Goal: Task Accomplishment & Management: Complete application form

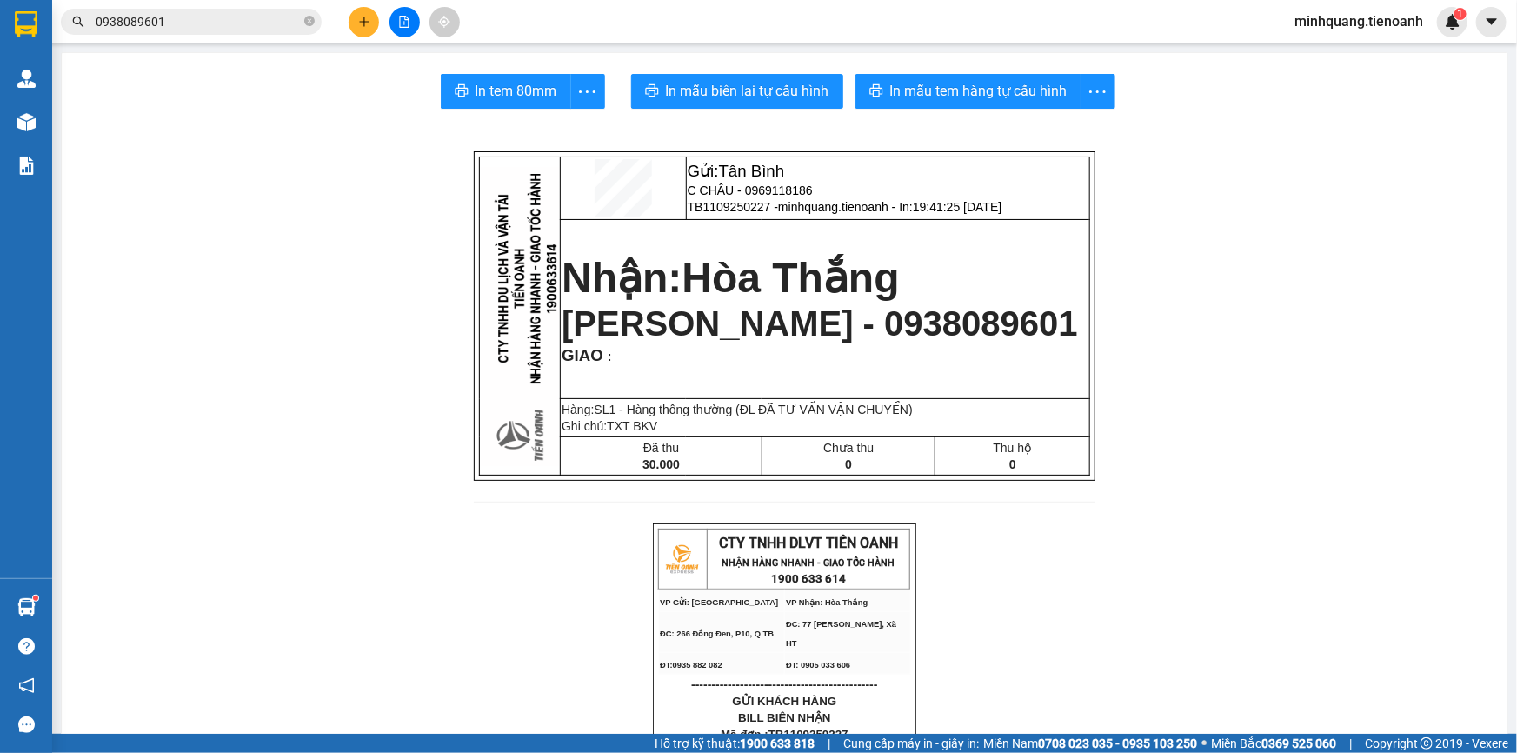
scroll to position [341, 0]
click at [369, 17] on icon "plus" at bounding box center [364, 22] width 12 height 12
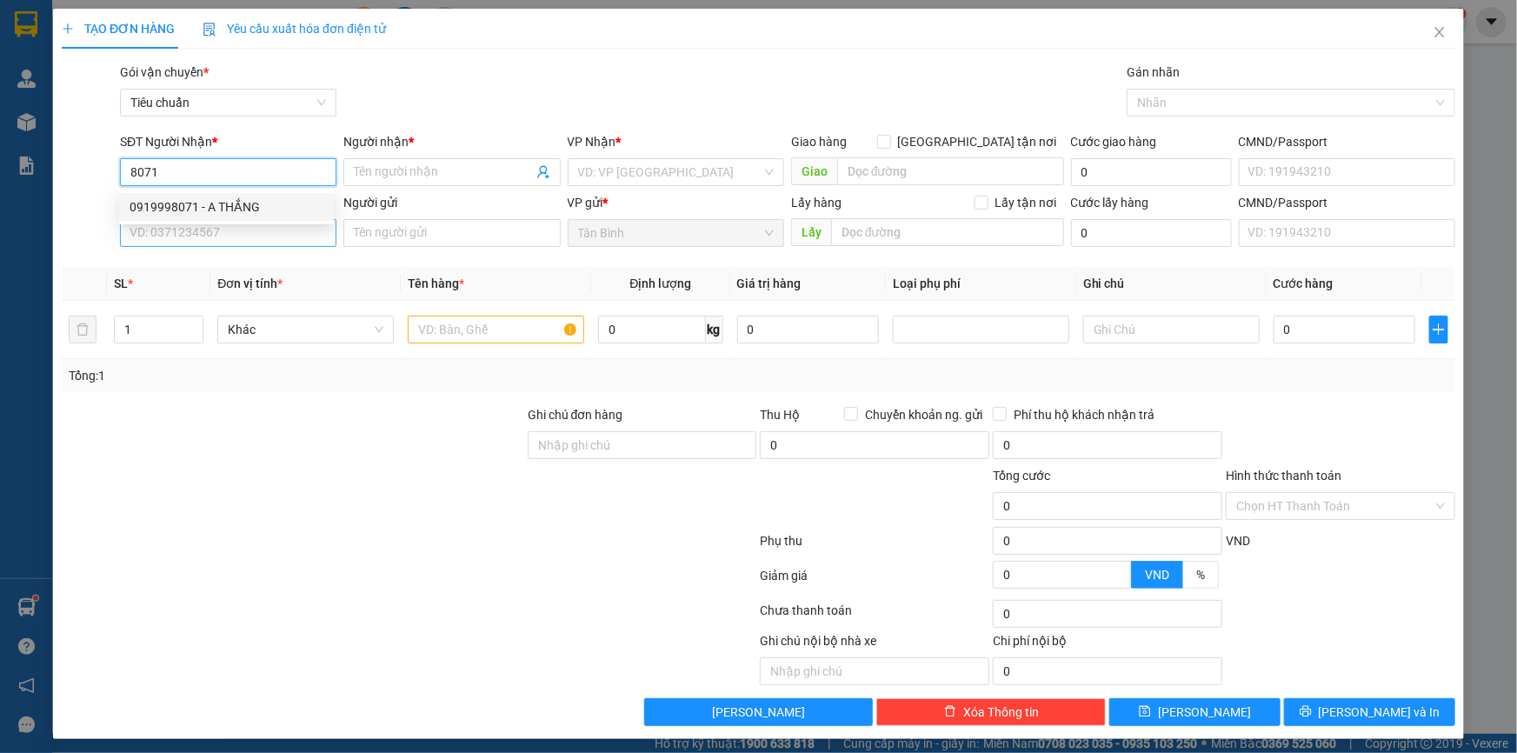
drag, startPoint x: 216, startPoint y: 201, endPoint x: 216, endPoint y: 224, distance: 23.5
click at [216, 208] on div "0919998071 - A THẮNG" at bounding box center [227, 206] width 194 height 19
type input "0919998071"
type input "A THẮNG"
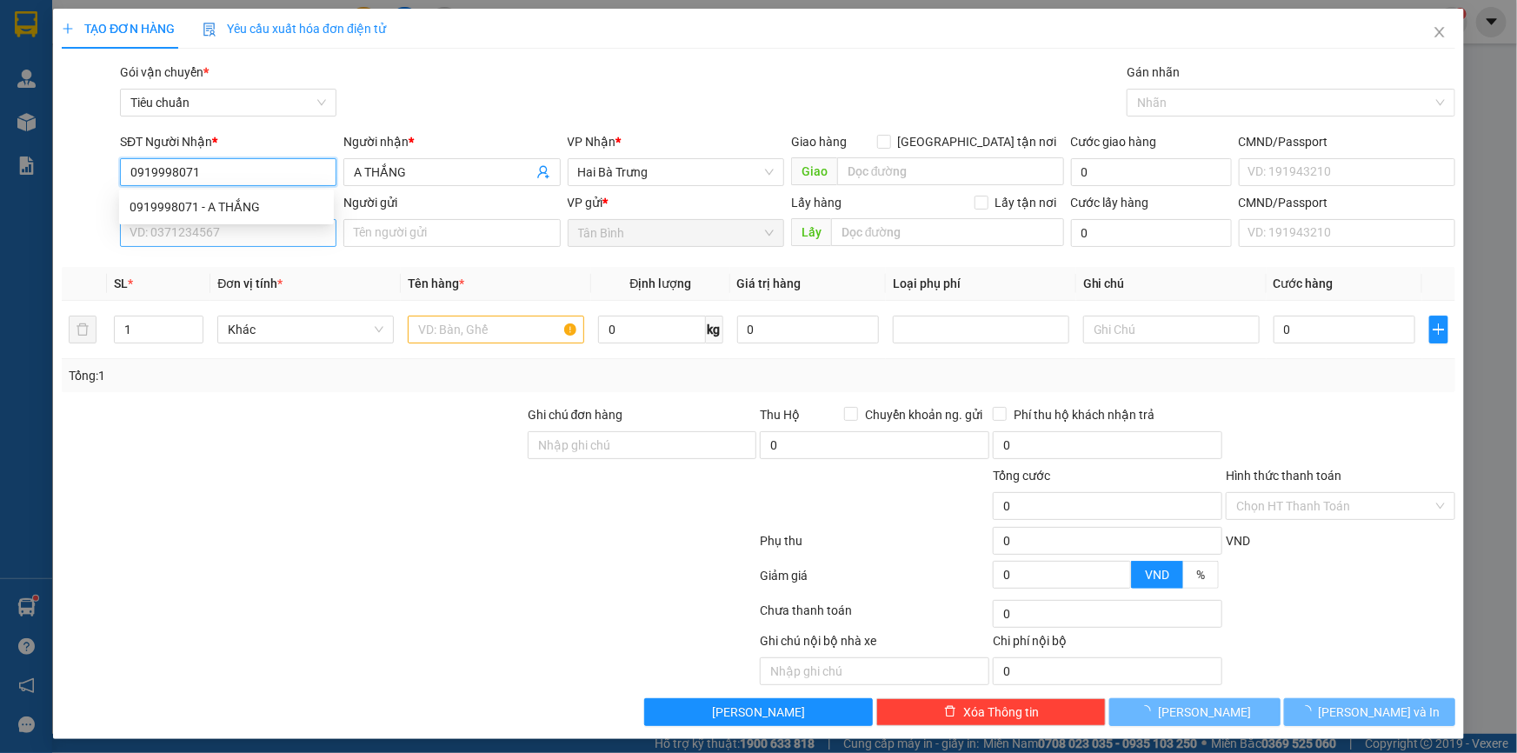
type input "30.000"
type input "0919998071"
click at [212, 234] on input "SĐT Người Gửi" at bounding box center [228, 233] width 216 height 28
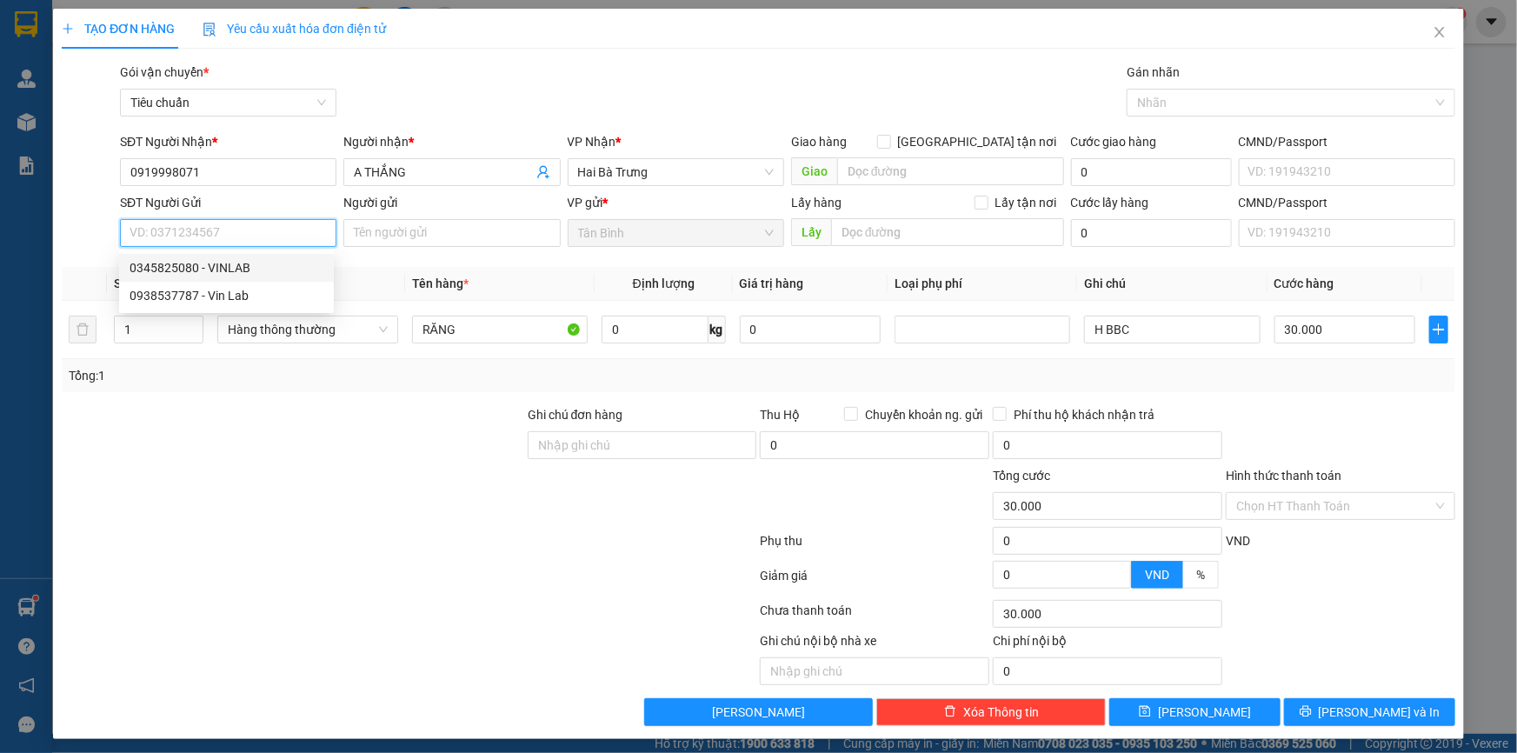
click at [211, 269] on div "0345825080 - VINLAB" at bounding box center [227, 267] width 194 height 19
type input "0345825080"
type input "VINLAB"
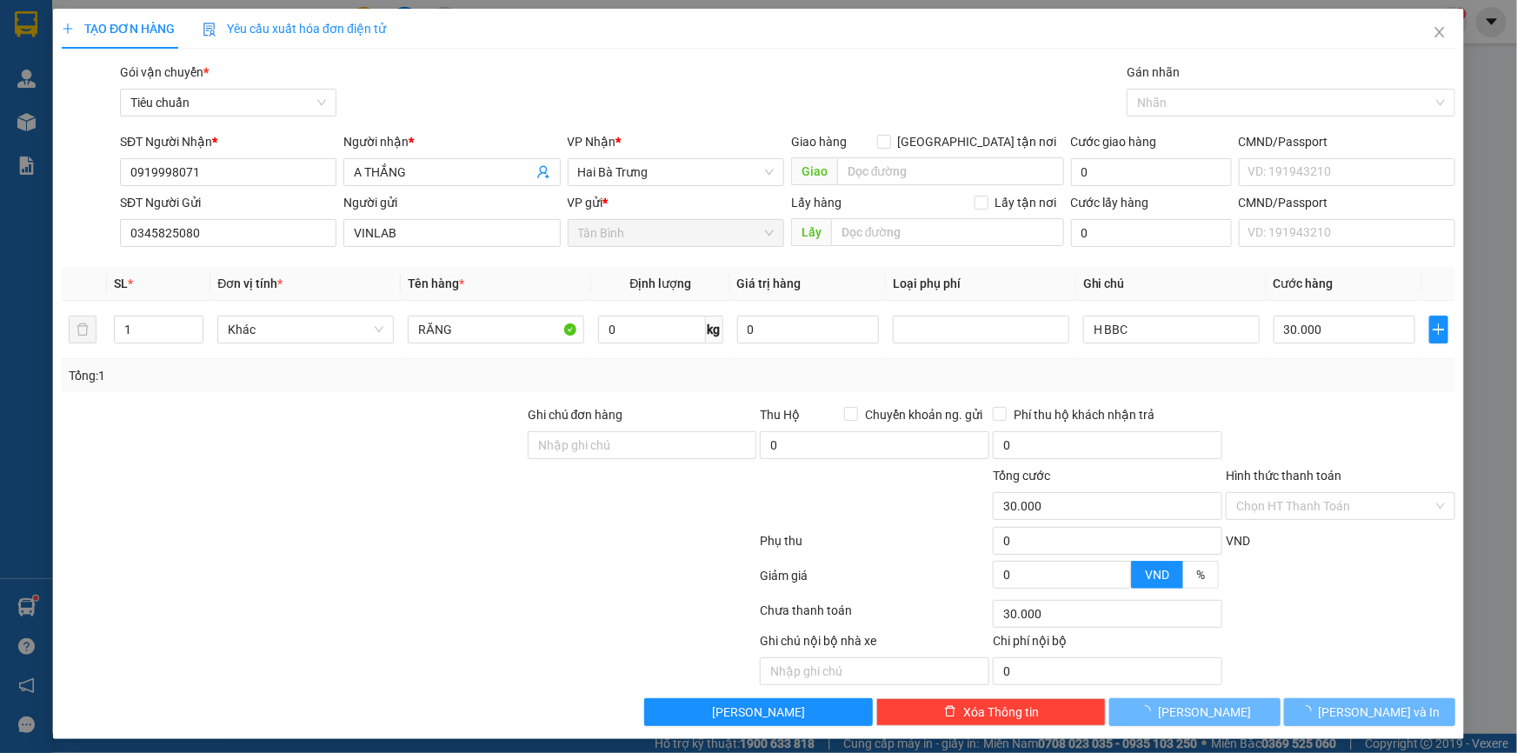
drag, startPoint x: 180, startPoint y: 683, endPoint x: 206, endPoint y: 677, distance: 26.8
click at [196, 681] on div at bounding box center [264, 658] width 408 height 54
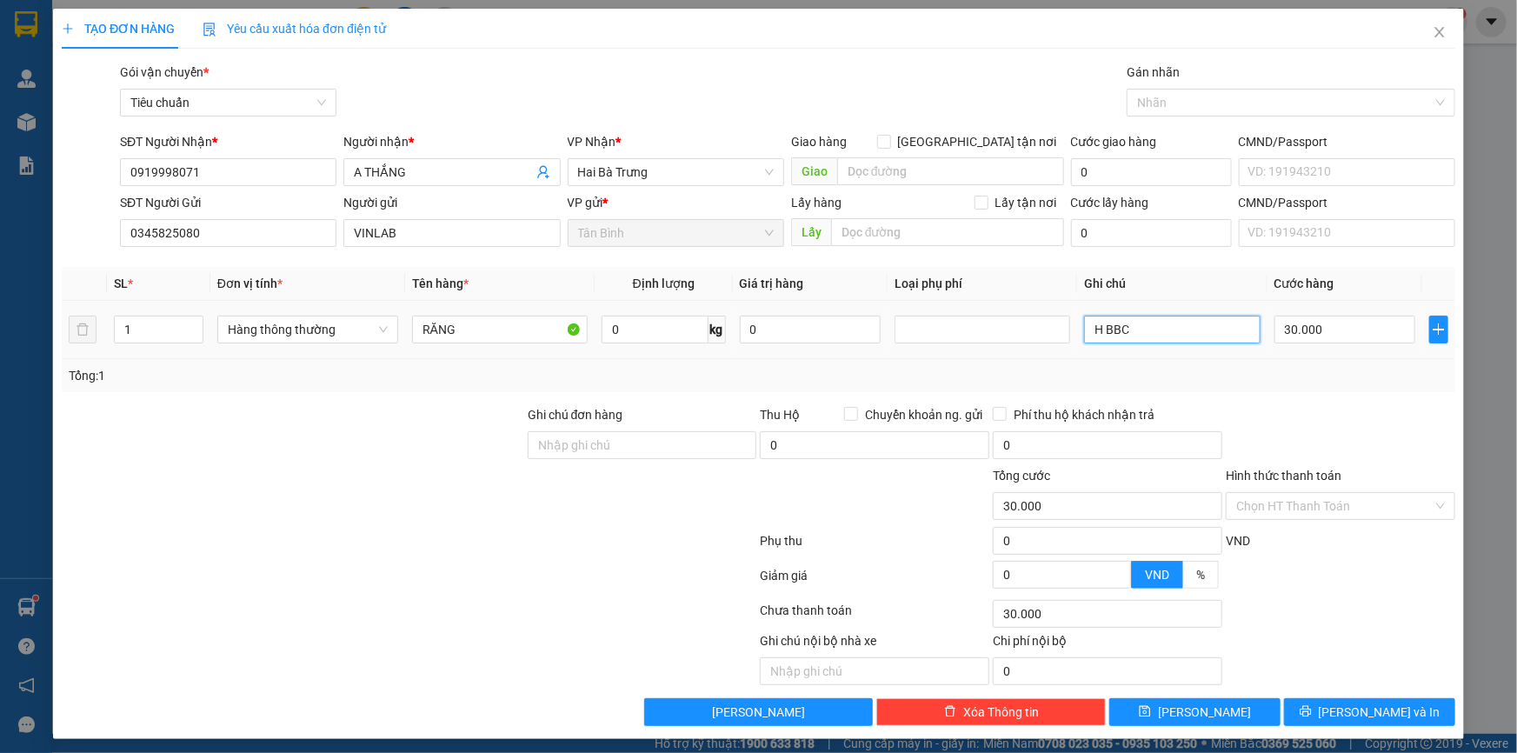
drag, startPoint x: 1148, startPoint y: 333, endPoint x: 875, endPoint y: 368, distance: 275.2
click at [875, 368] on div "SL * Đơn vị tính * Tên hàng * Định lượng Giá trị hàng Loại phụ phí Ghi chú Cước…" at bounding box center [758, 329] width 1393 height 125
type input "H CHỮ ĐEN"
click at [1313, 507] on input "Hình thức thanh toán" at bounding box center [1334, 506] width 196 height 26
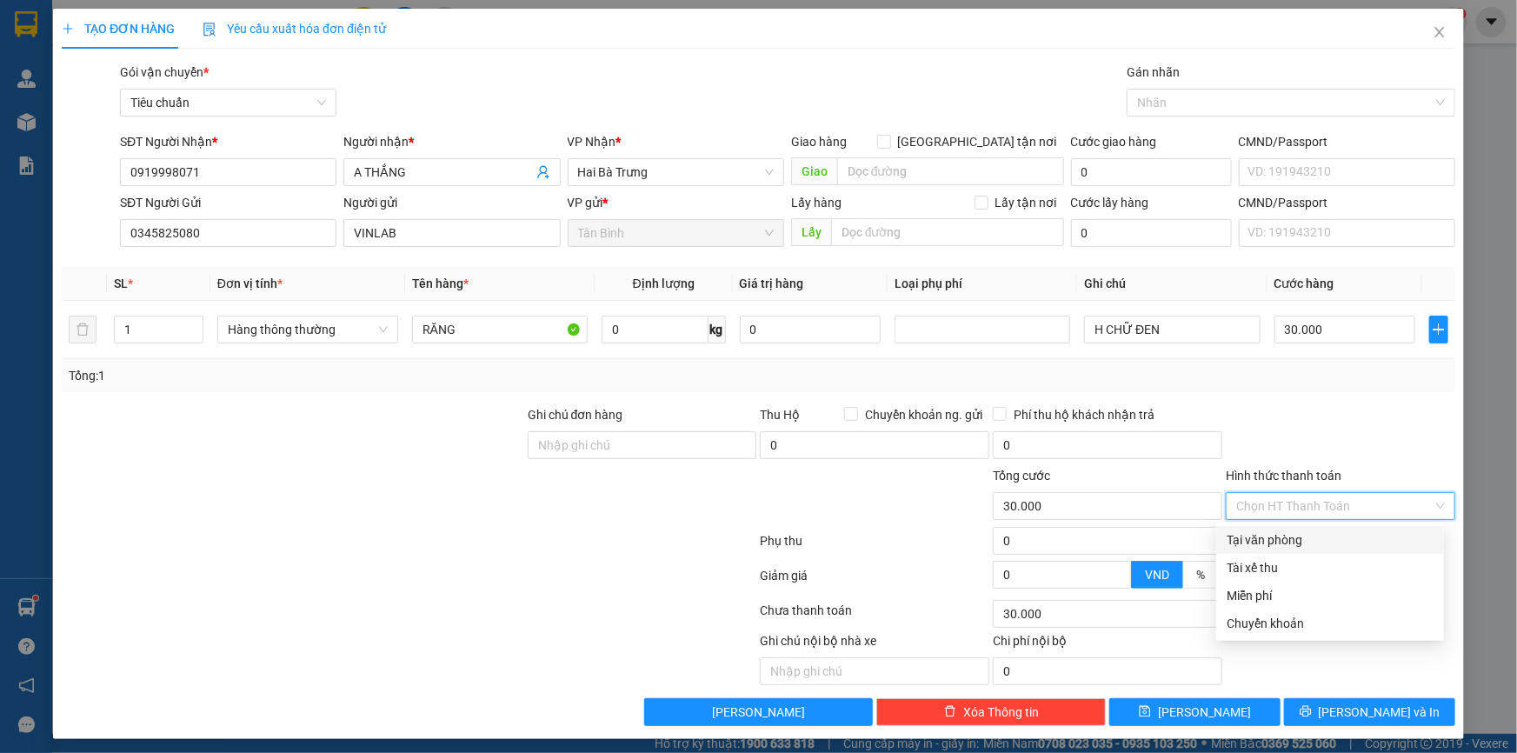
drag, startPoint x: 1299, startPoint y: 542, endPoint x: 1316, endPoint y: 616, distance: 75.9
click at [1299, 544] on div "Tại văn phòng" at bounding box center [1330, 539] width 207 height 19
type input "0"
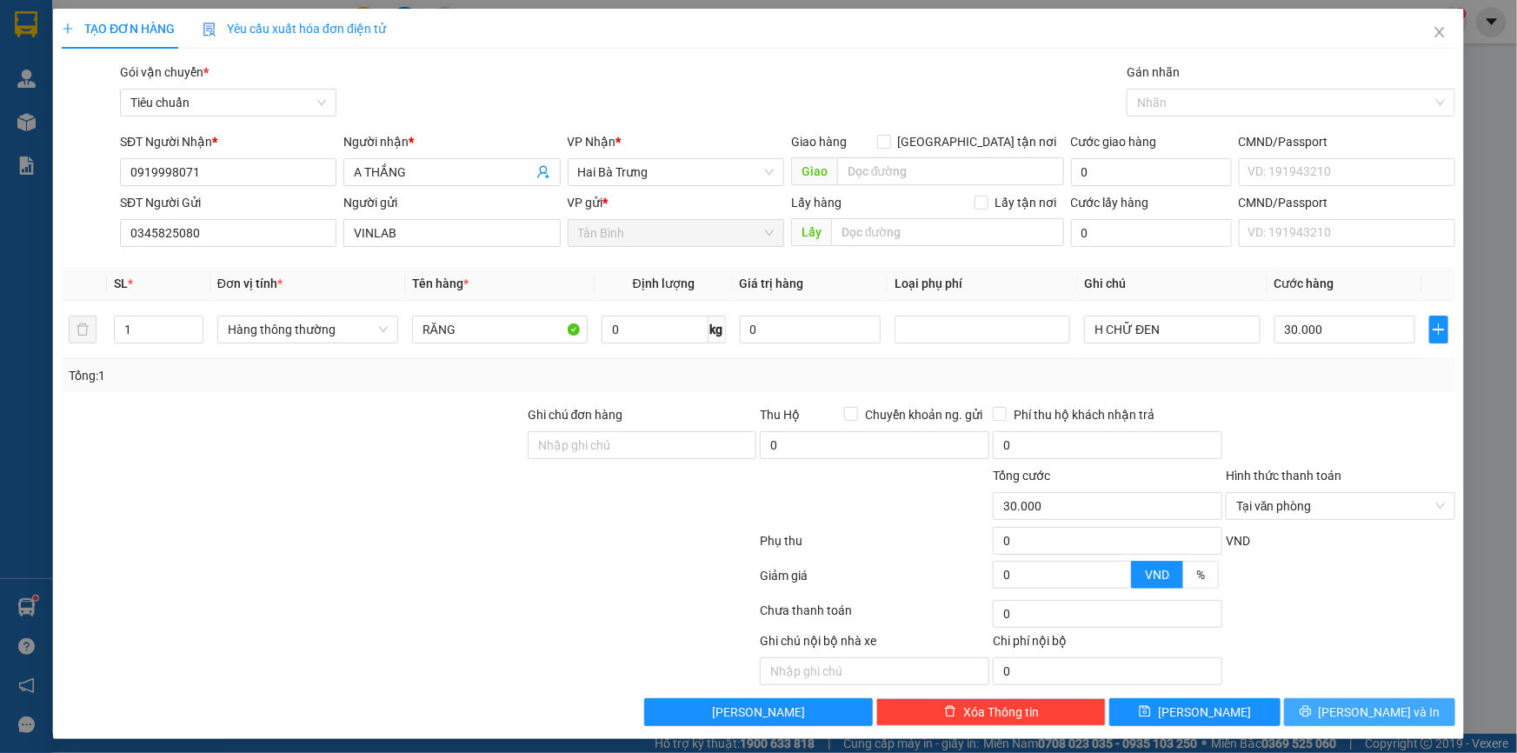
click at [1300, 710] on button "[PERSON_NAME] và In" at bounding box center [1369, 712] width 171 height 28
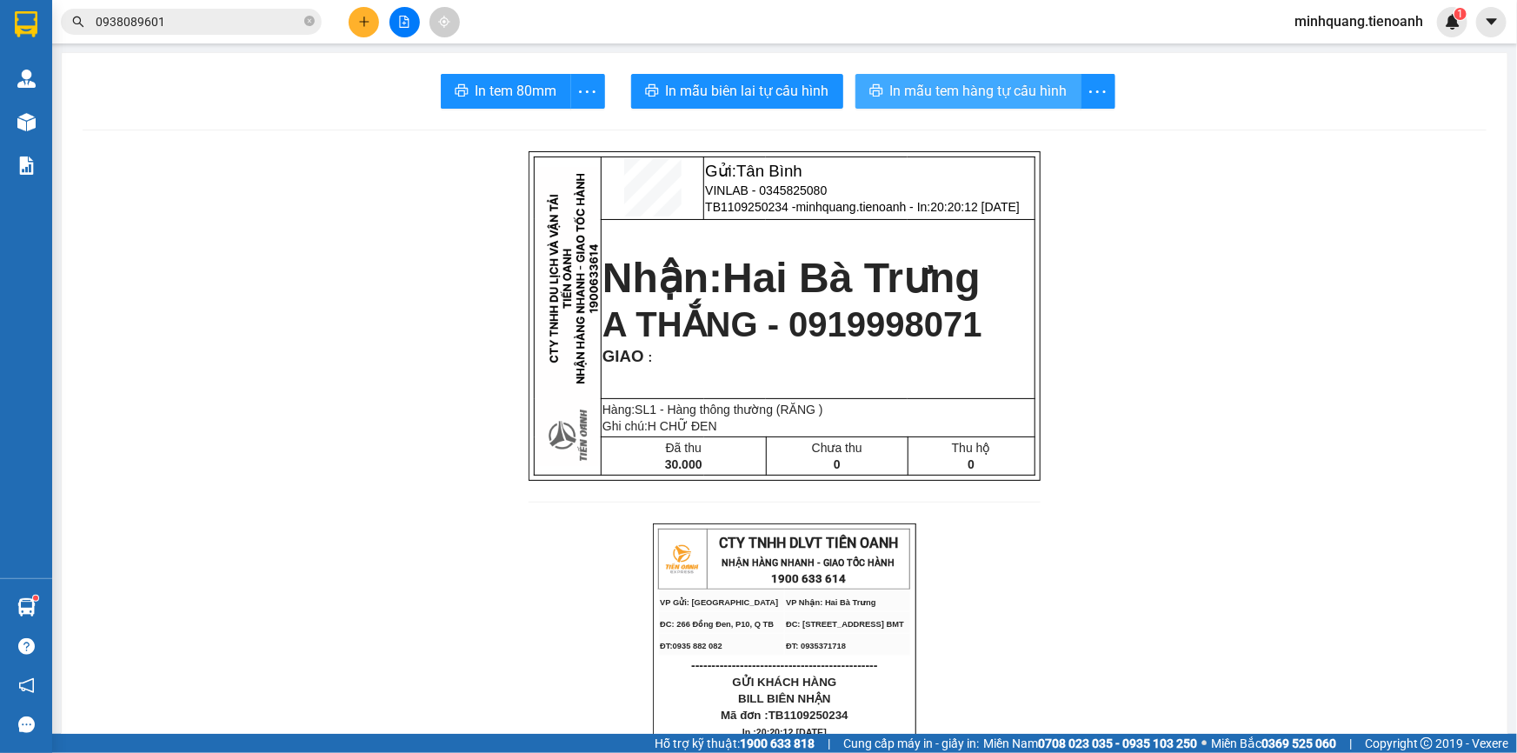
click at [995, 103] on button "In mẫu tem hàng tự cấu hình" at bounding box center [968, 91] width 226 height 35
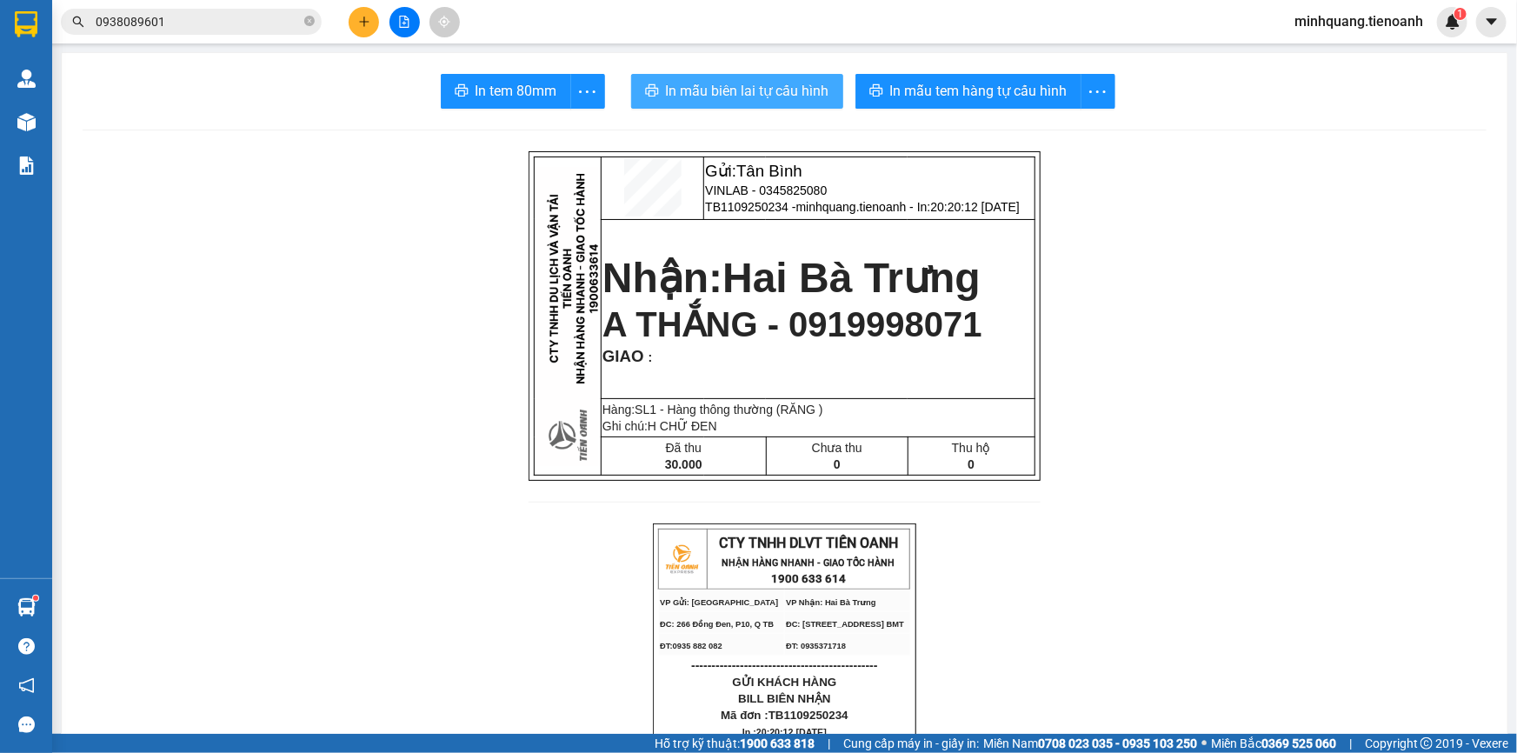
click at [781, 100] on span "In mẫu biên lai tự cấu hình" at bounding box center [747, 91] width 163 height 22
click at [764, 80] on span "In mẫu biên lai tự cấu hình" at bounding box center [747, 91] width 163 height 22
drag, startPoint x: 776, startPoint y: 120, endPoint x: 778, endPoint y: 109, distance: 11.4
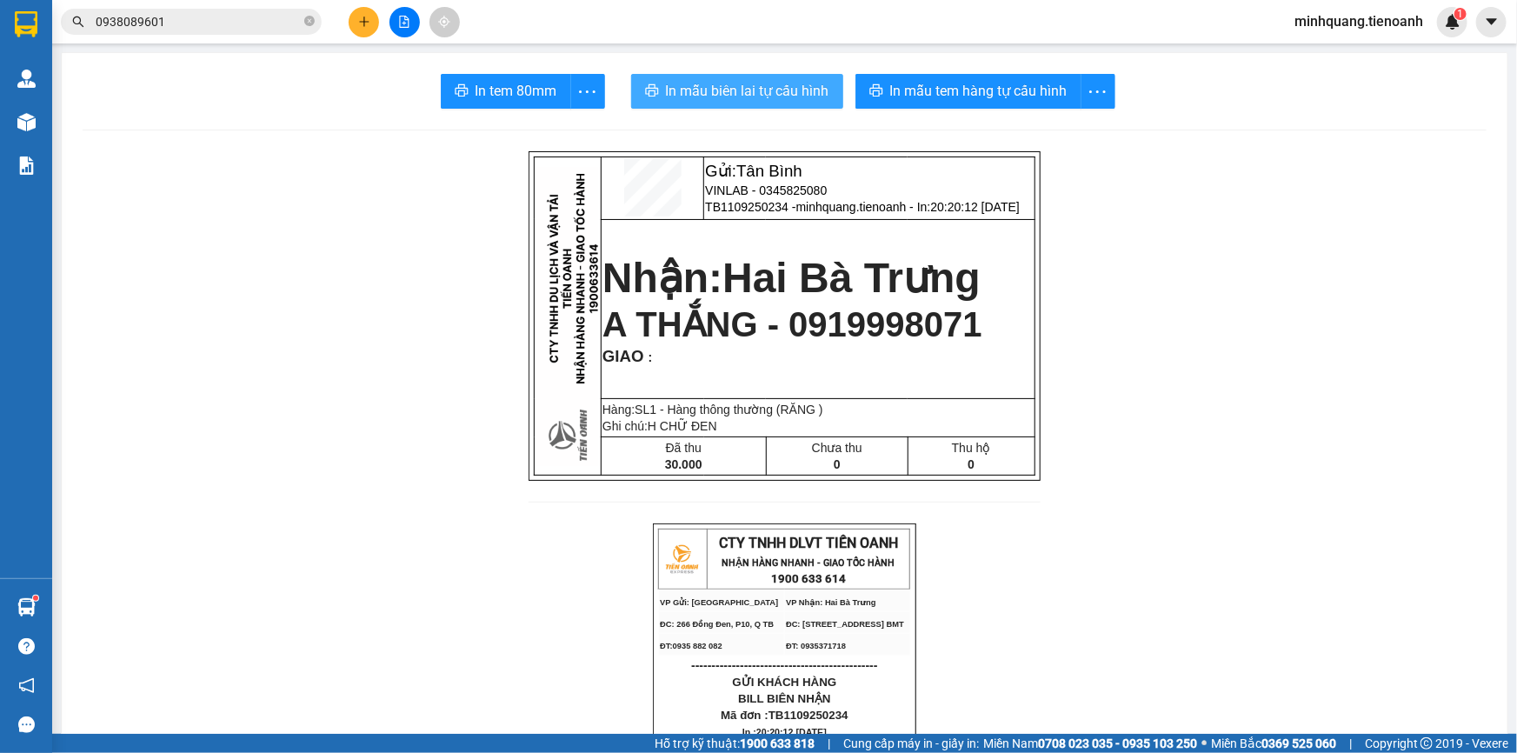
drag, startPoint x: 778, startPoint y: 109, endPoint x: 808, endPoint y: 93, distance: 33.4
click at [808, 93] on span "In mẫu biên lai tự cấu hình" at bounding box center [747, 91] width 163 height 22
click at [731, 77] on button "In mẫu biên lai tự cấu hình" at bounding box center [737, 91] width 212 height 35
click at [369, 29] on button at bounding box center [364, 22] width 30 height 30
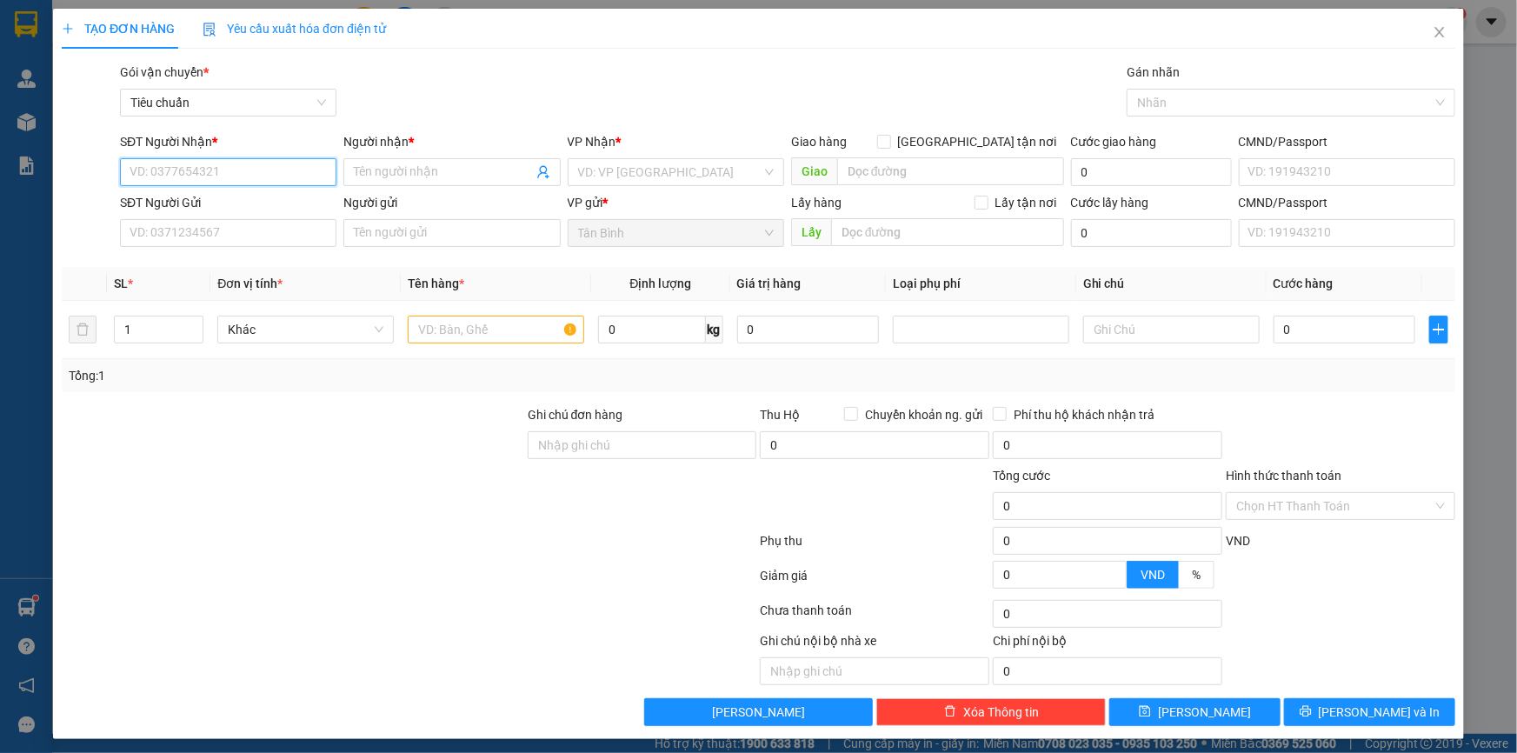
click at [238, 181] on input "SĐT Người Nhận *" at bounding box center [228, 172] width 216 height 28
click at [266, 204] on div "0946722324 - C LIÊN" at bounding box center [227, 206] width 194 height 19
type input "0946722324"
type input "C LIÊN"
type input "40.000"
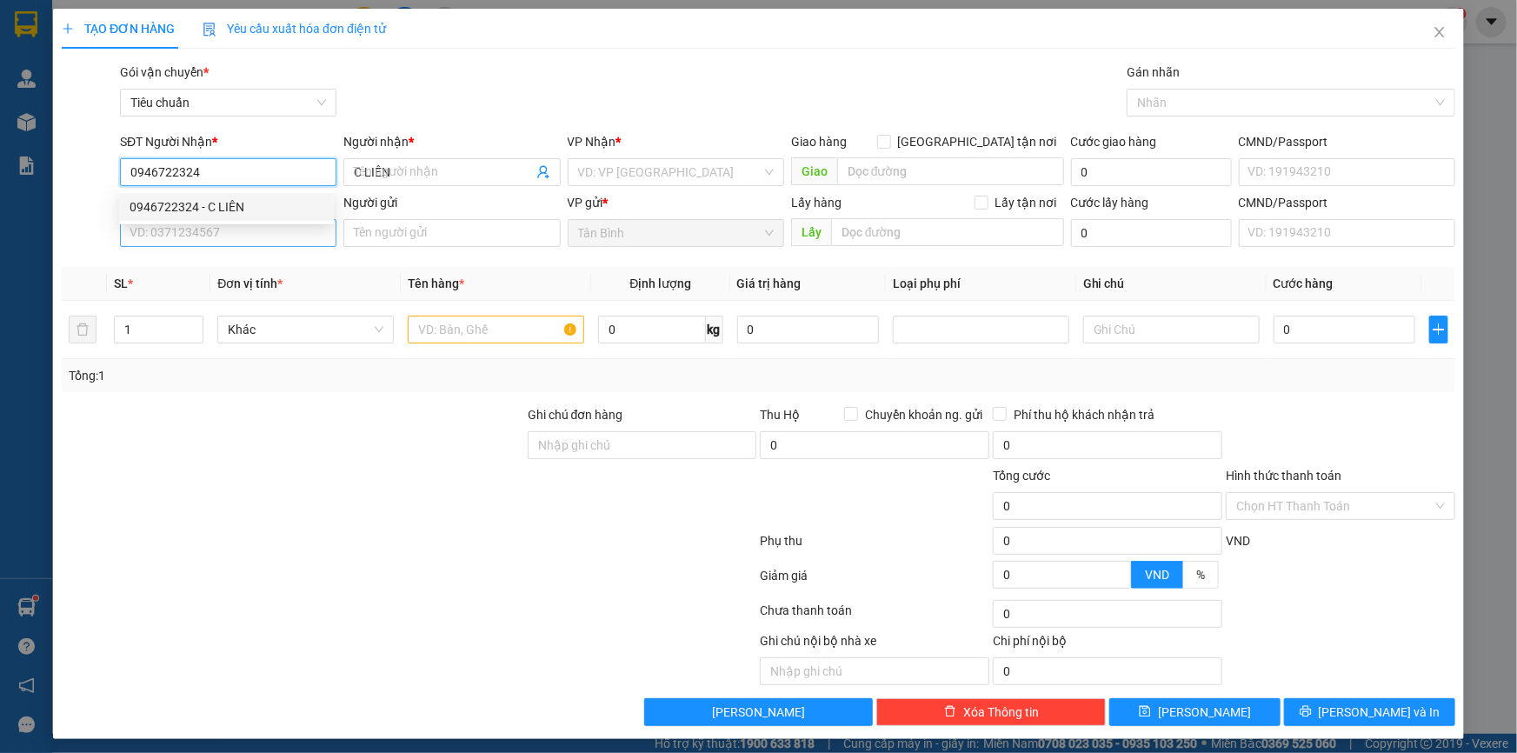
type input "40.000"
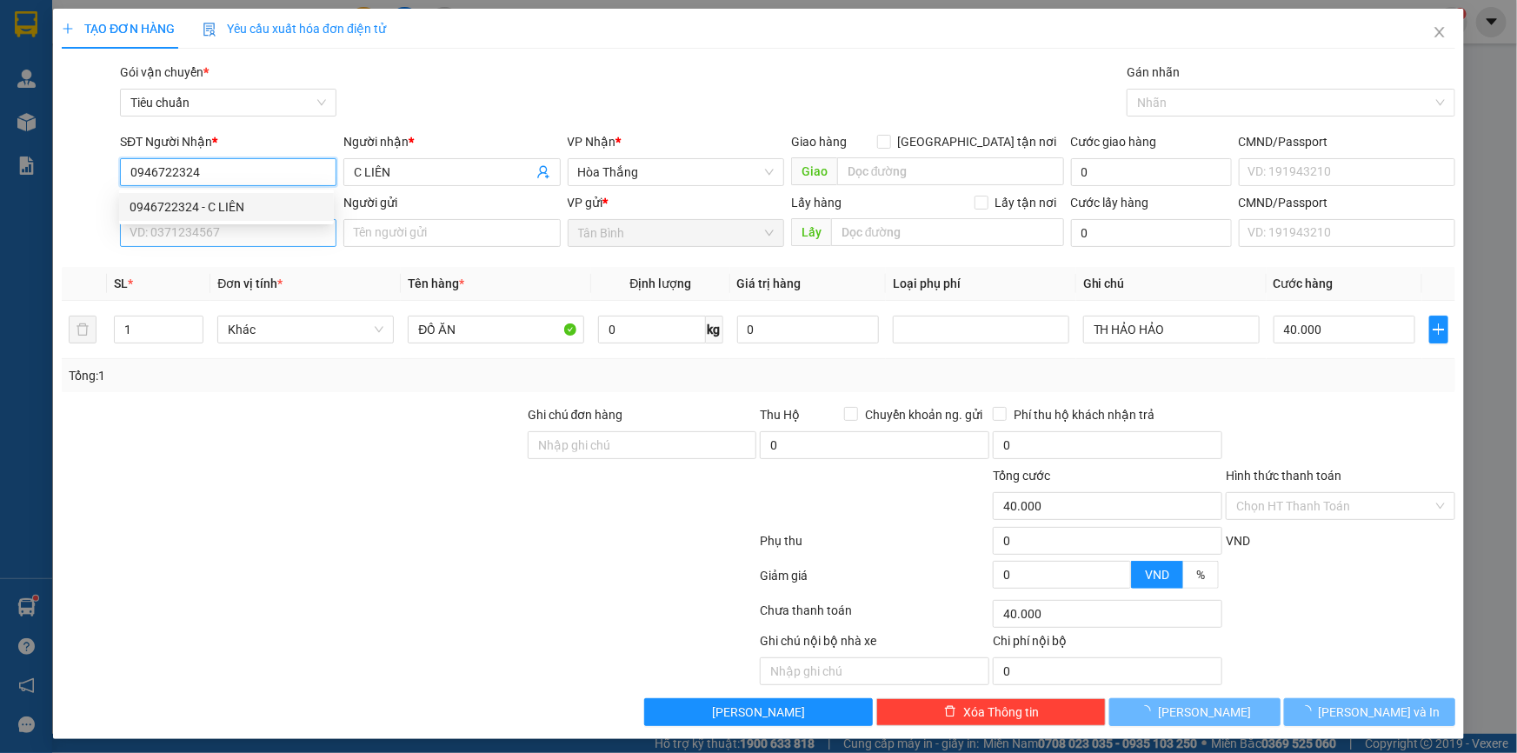
type input "0946722324"
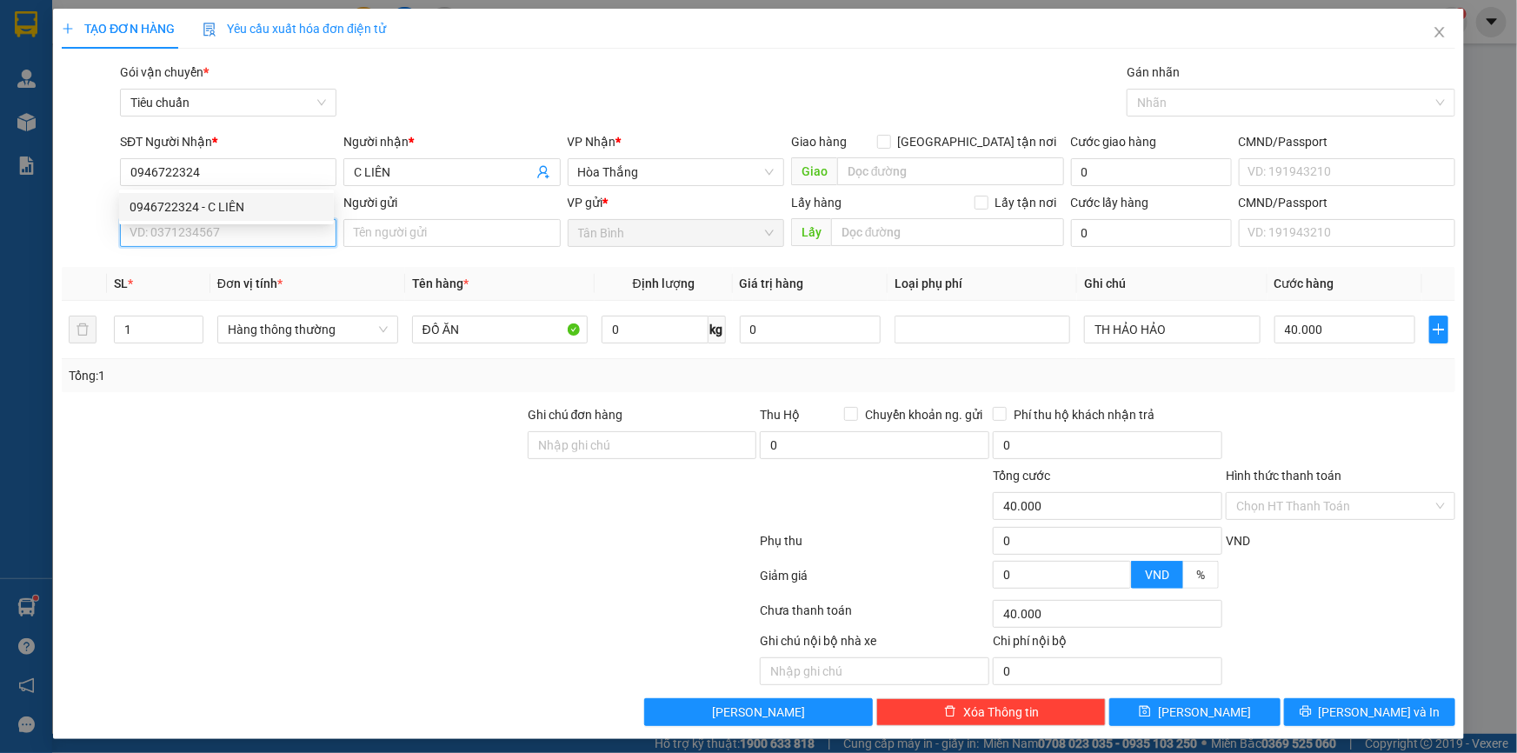
click at [255, 234] on input "SĐT Người Gửi" at bounding box center [228, 233] width 216 height 28
click at [233, 263] on div "0919606294 - A BẢO" at bounding box center [227, 267] width 194 height 19
type input "0919606294"
type input "A BẢO"
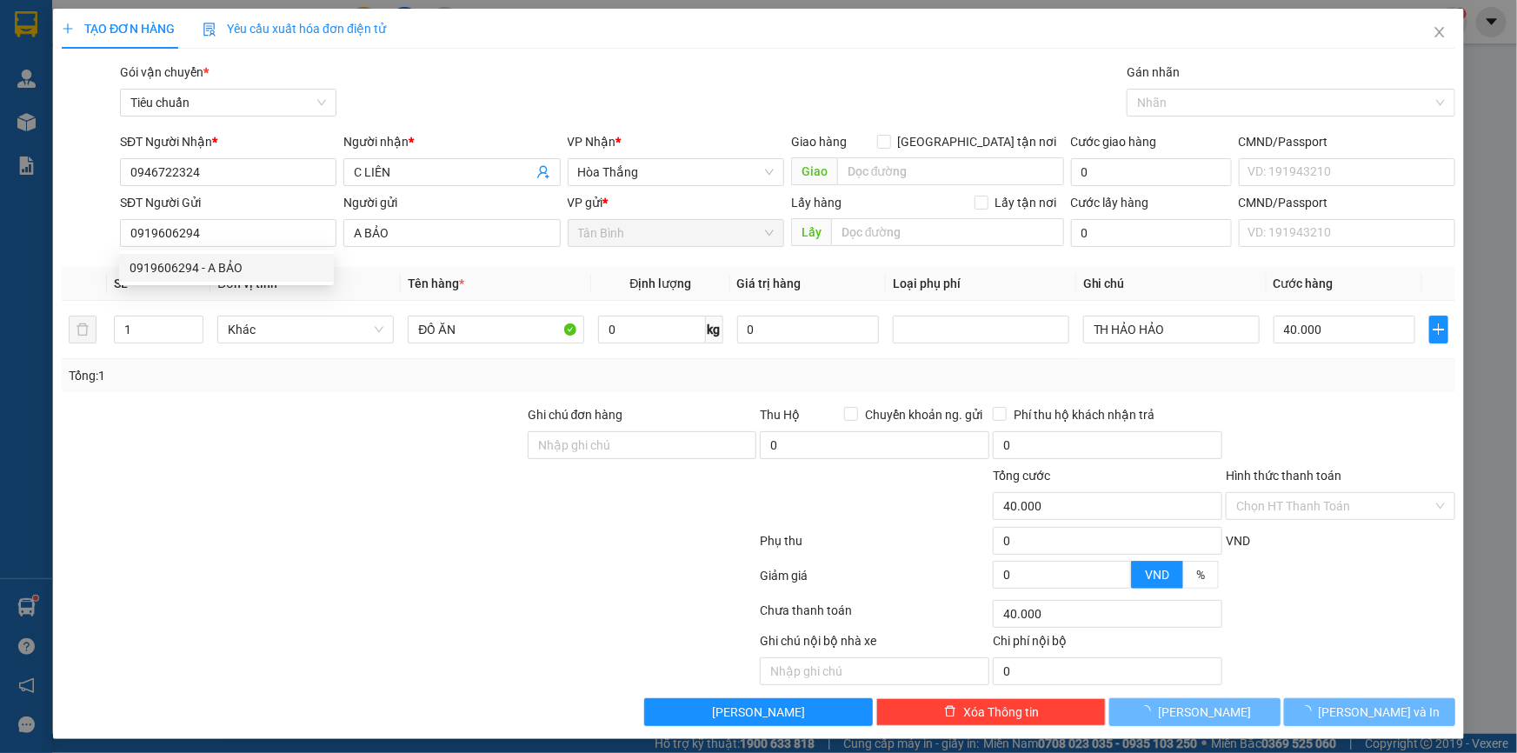
click at [315, 395] on div "Transit Pickup Surcharge Ids Transit Deliver Surcharge Ids Transit Deliver Surc…" at bounding box center [758, 394] width 1393 height 663
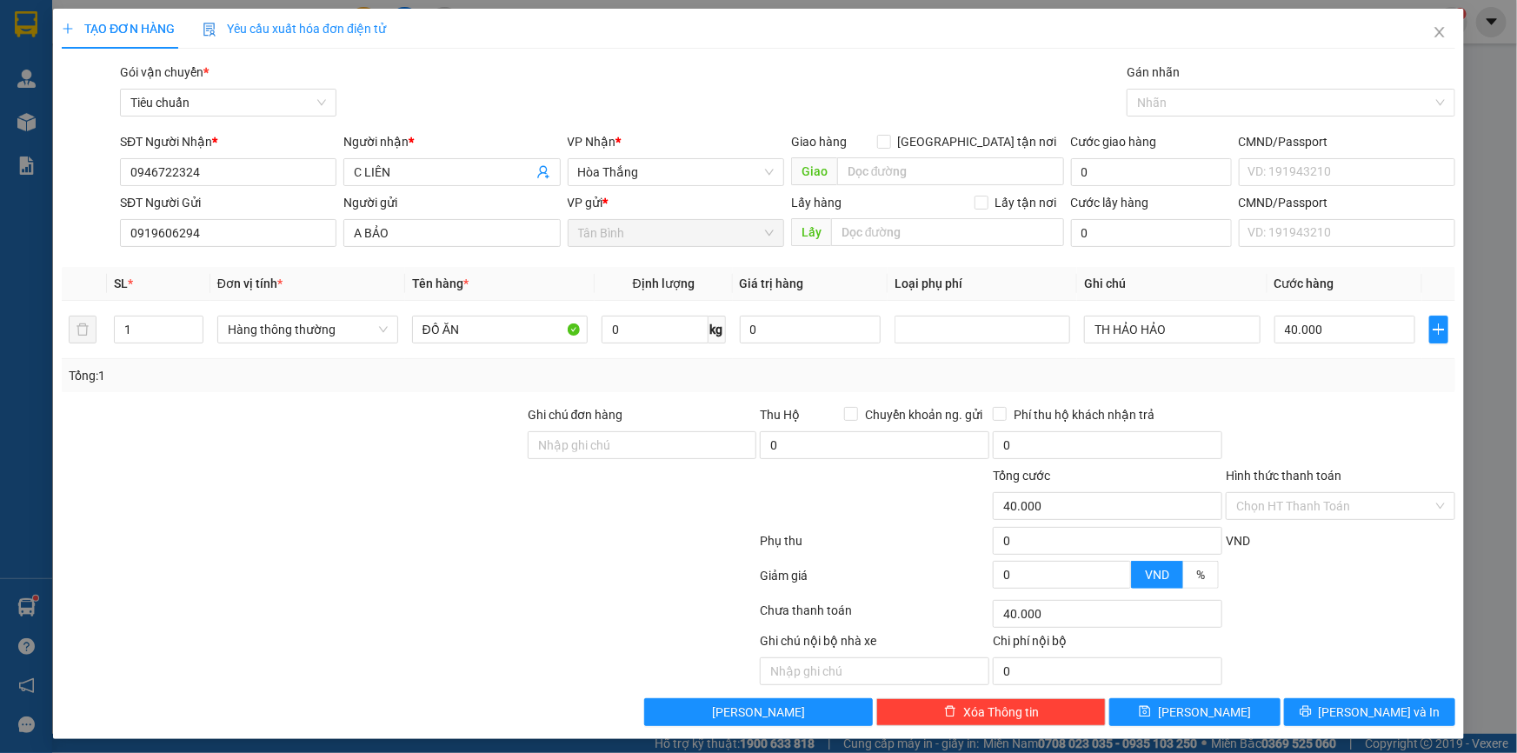
drag, startPoint x: 351, startPoint y: 372, endPoint x: 430, endPoint y: 362, distance: 79.8
click at [352, 372] on div "Tổng: 1" at bounding box center [327, 375] width 517 height 19
click at [663, 331] on input "0" at bounding box center [655, 330] width 107 height 28
type input "5"
drag, startPoint x: 1200, startPoint y: 386, endPoint x: 1286, endPoint y: 389, distance: 85.2
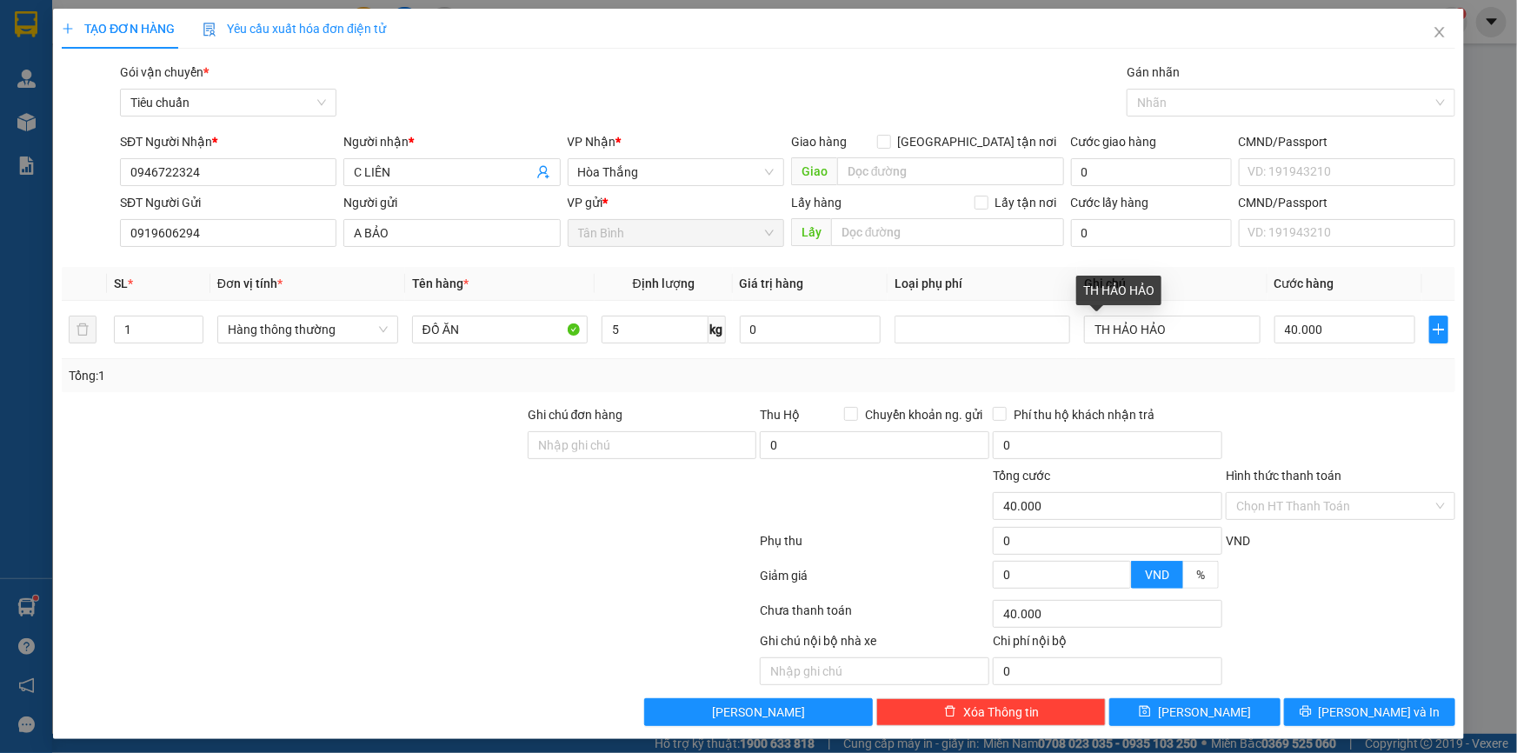
click at [1207, 386] on div "Tổng: 1" at bounding box center [758, 375] width 1393 height 33
type input "30.000"
click at [1316, 500] on input "Hình thức thanh toán" at bounding box center [1334, 506] width 196 height 26
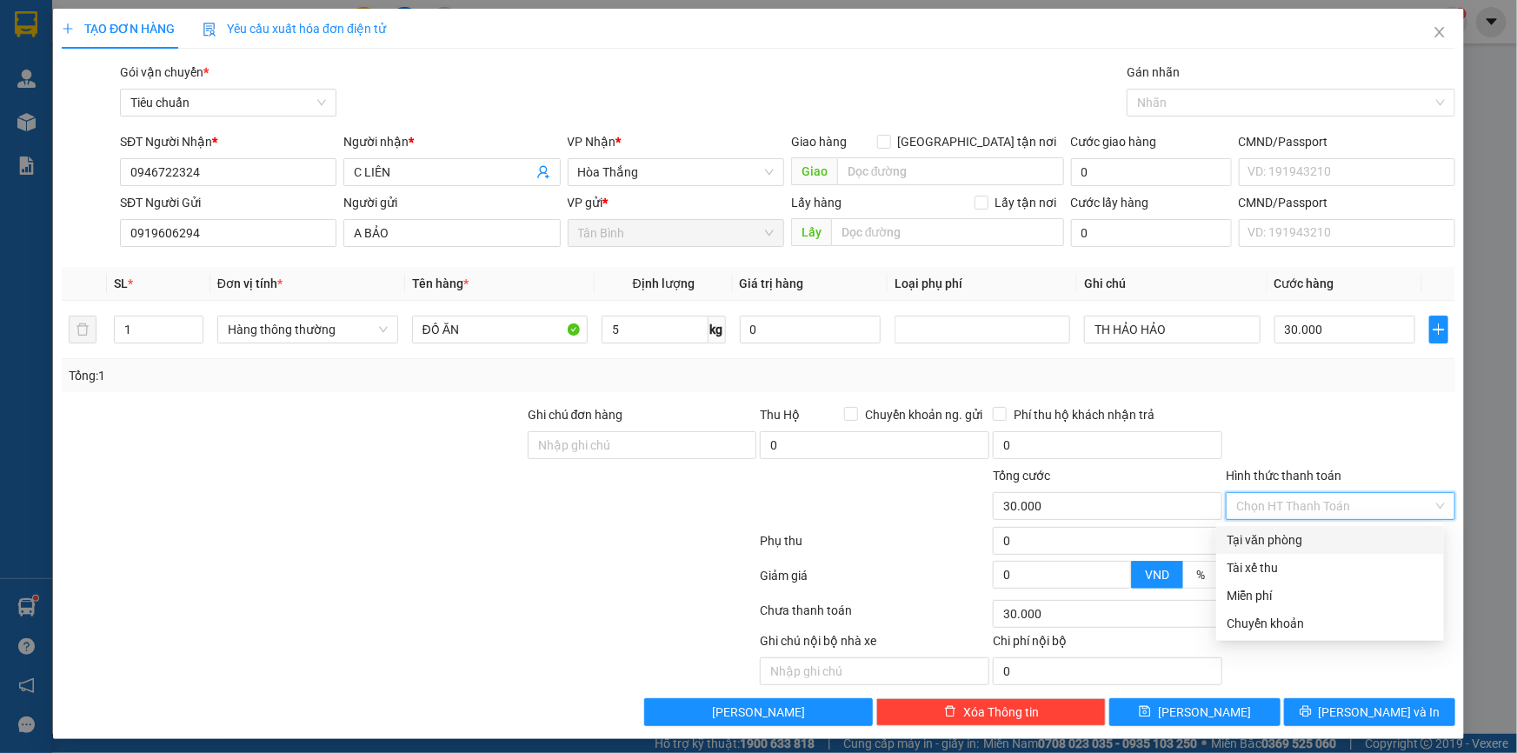
click at [1322, 535] on div "Tại văn phòng" at bounding box center [1330, 539] width 207 height 19
type input "0"
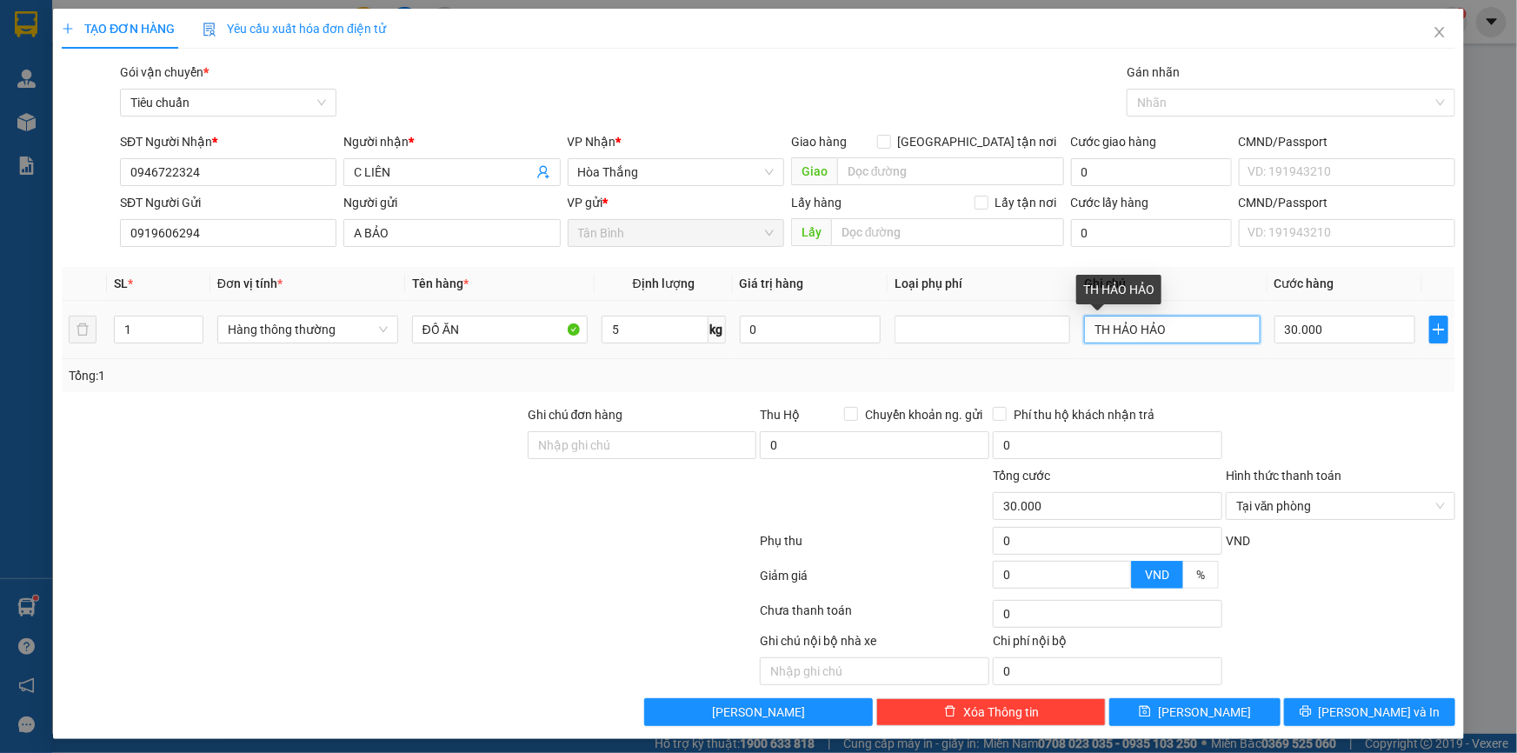
click at [1200, 317] on input "TH HẢO HẢO" at bounding box center [1172, 330] width 176 height 28
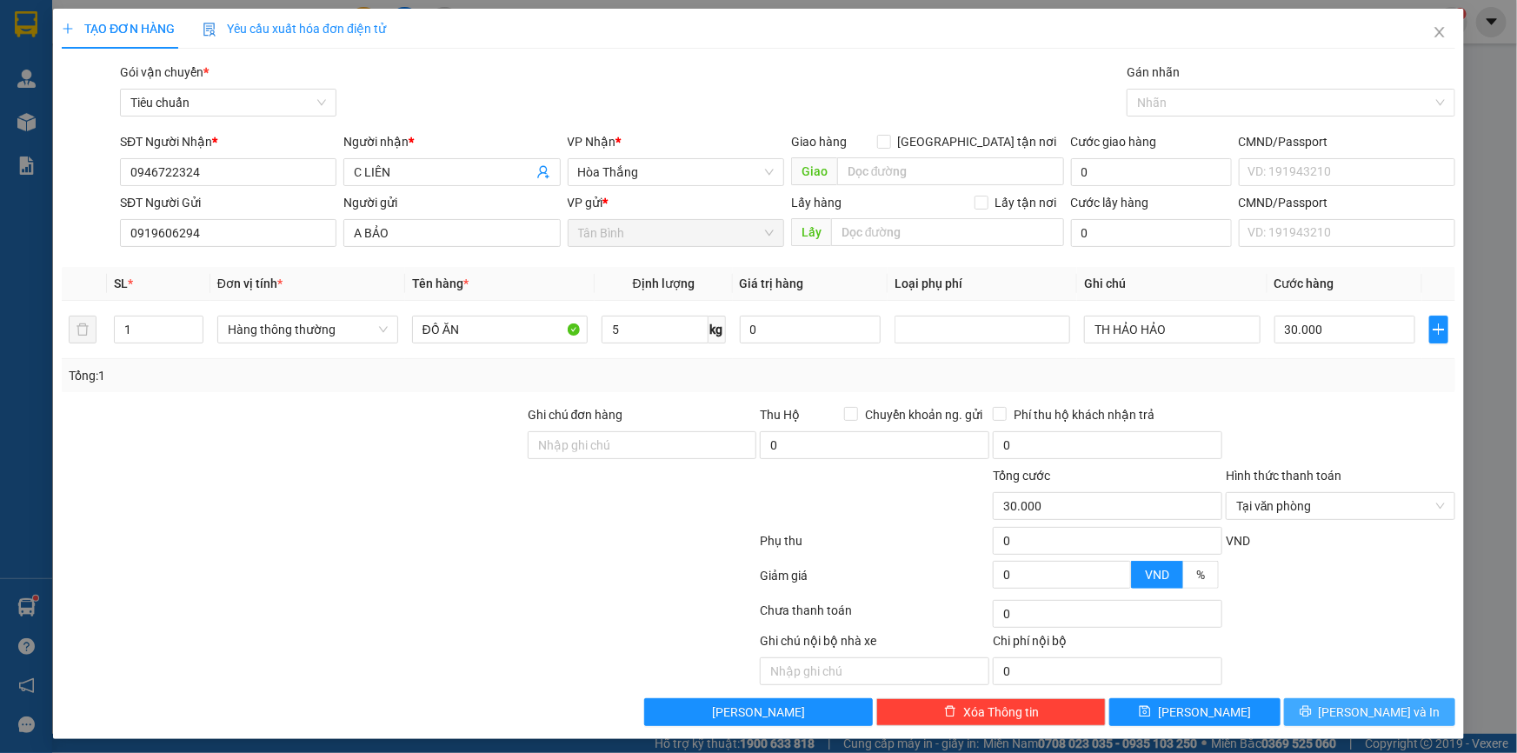
click at [1338, 702] on button "[PERSON_NAME] và In" at bounding box center [1369, 712] width 171 height 28
click at [1338, 698] on button "[PERSON_NAME] và In" at bounding box center [1369, 712] width 171 height 28
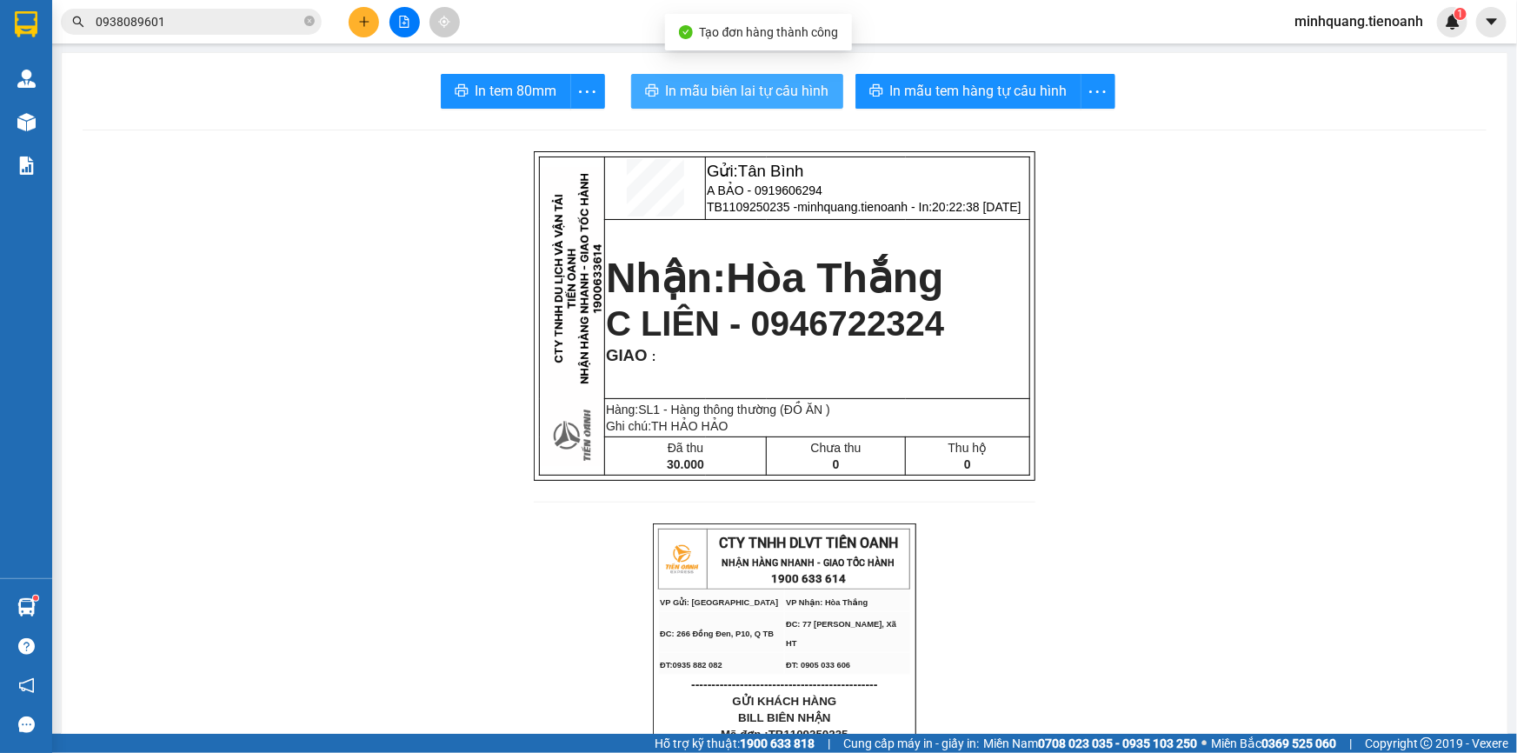
click at [747, 85] on span "In mẫu biên lai tự cấu hình" at bounding box center [747, 91] width 163 height 22
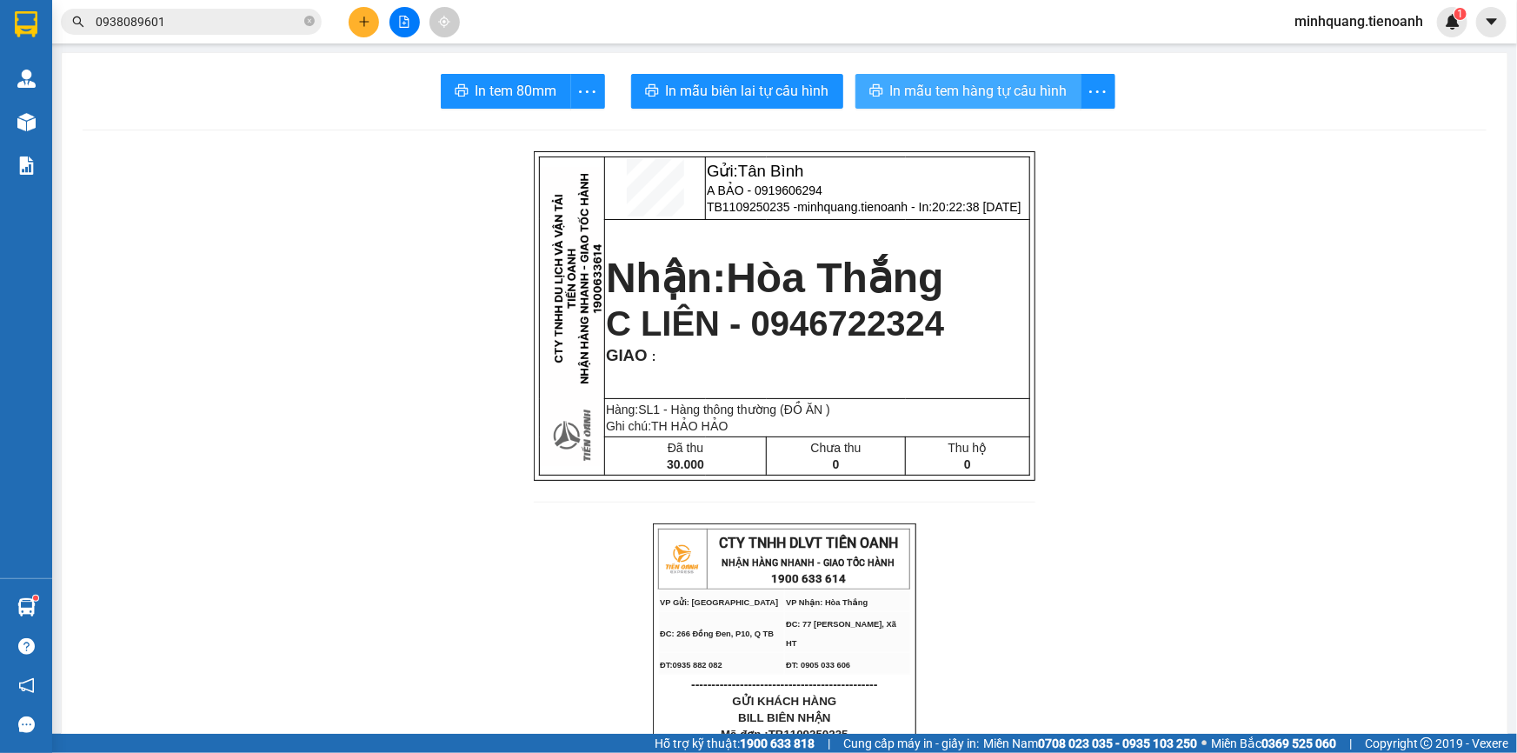
click at [1018, 95] on span "In mẫu tem hàng tự cấu hình" at bounding box center [978, 91] width 177 height 22
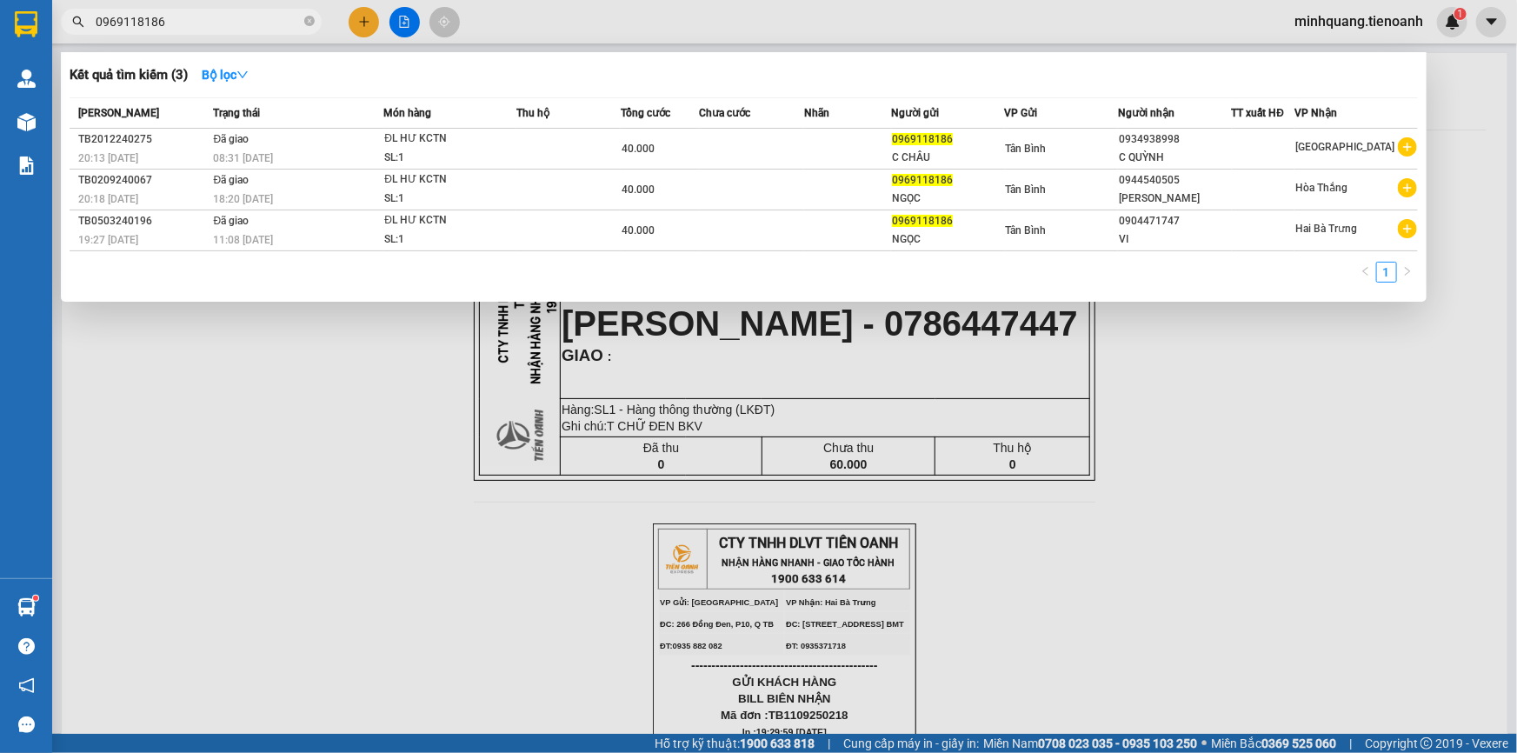
click at [235, 30] on input "0969118186" at bounding box center [198, 21] width 205 height 19
click at [235, 29] on input "0969118186" at bounding box center [198, 21] width 205 height 19
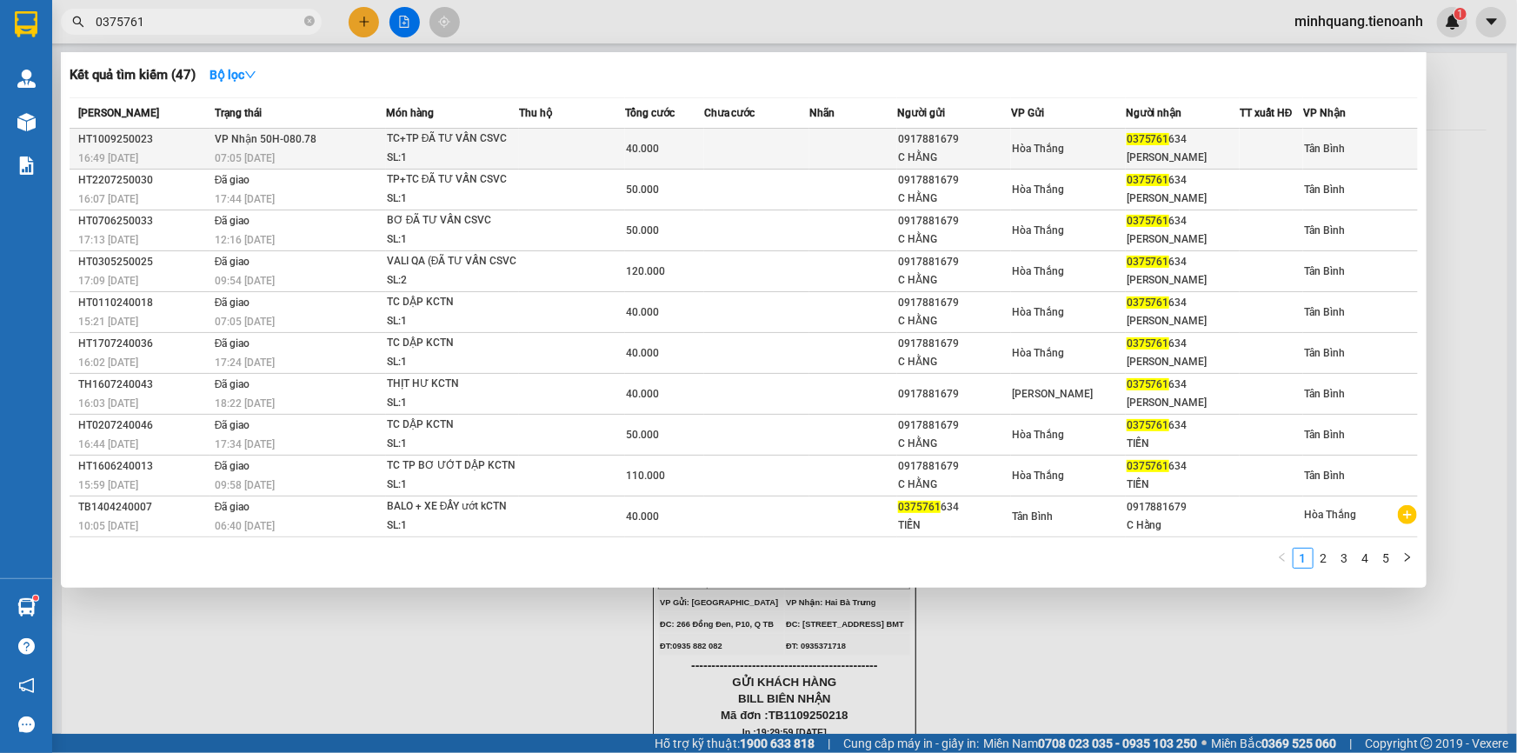
type input "0375761"
click at [456, 143] on div "TC+TP ĐÃ TƯ VẤN CSVC" at bounding box center [452, 139] width 130 height 19
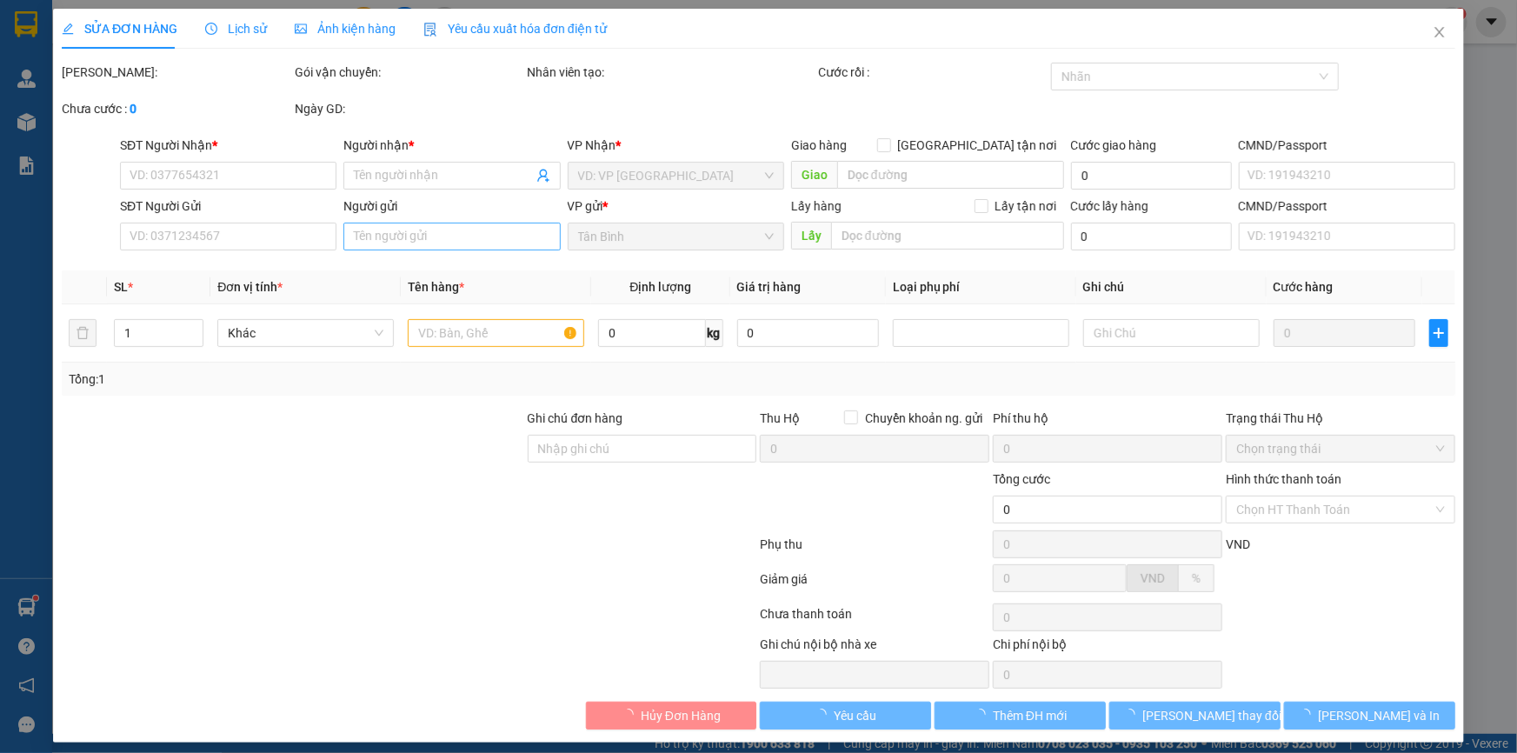
type input "0375761634"
type input "[PERSON_NAME]"
type input "0917881679"
type input "C HẰNG"
type input "240418536"
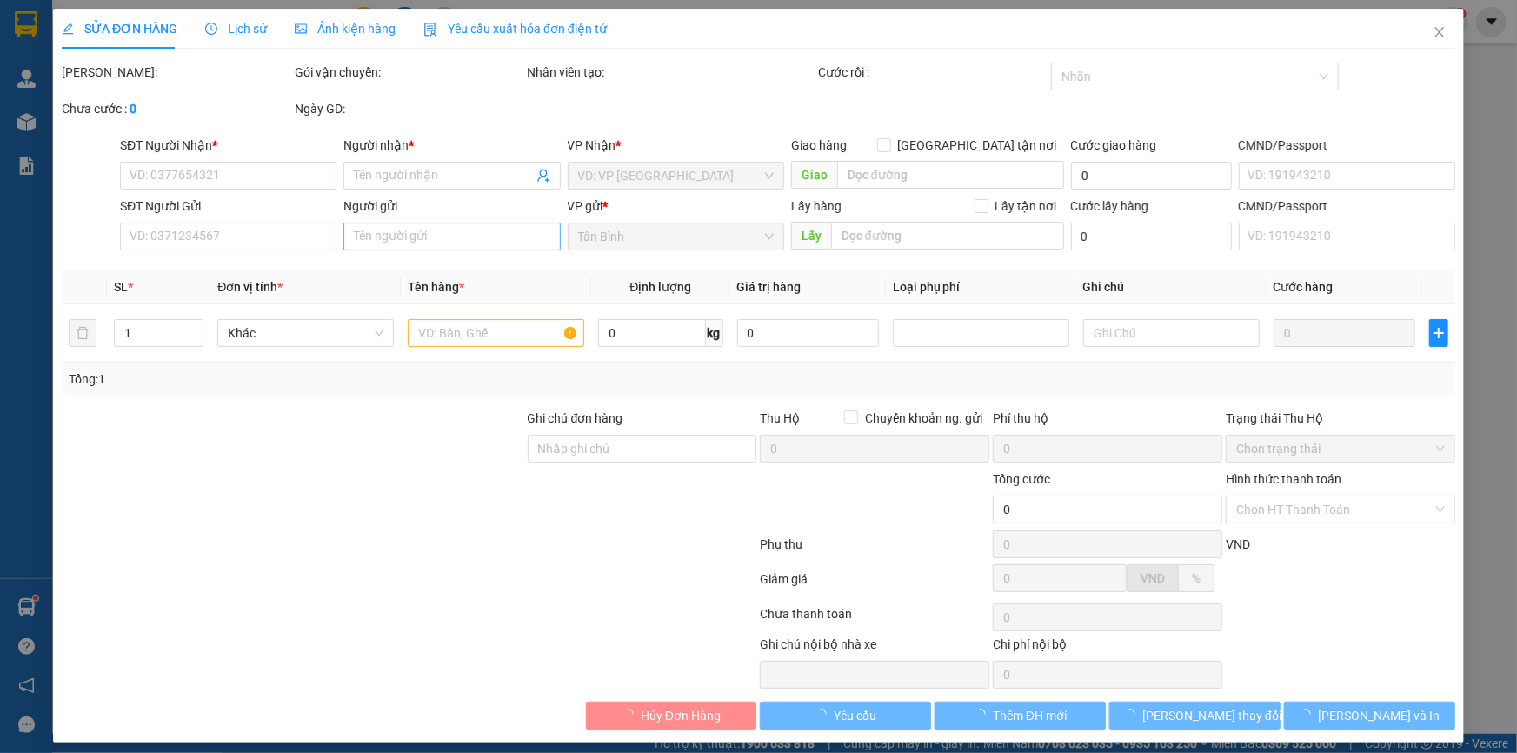
type input "40.000"
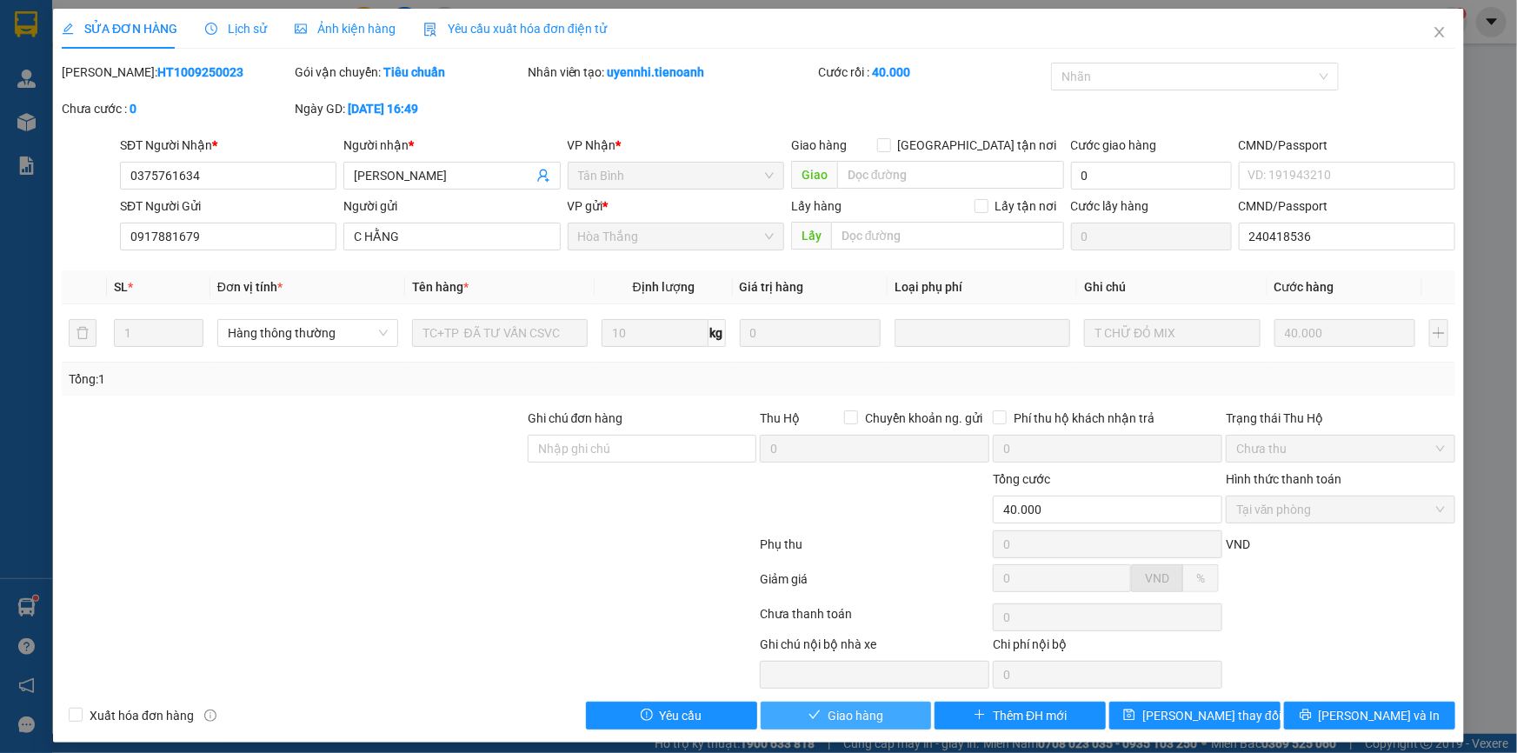
click at [848, 722] on span "Giao hàng" at bounding box center [856, 715] width 56 height 19
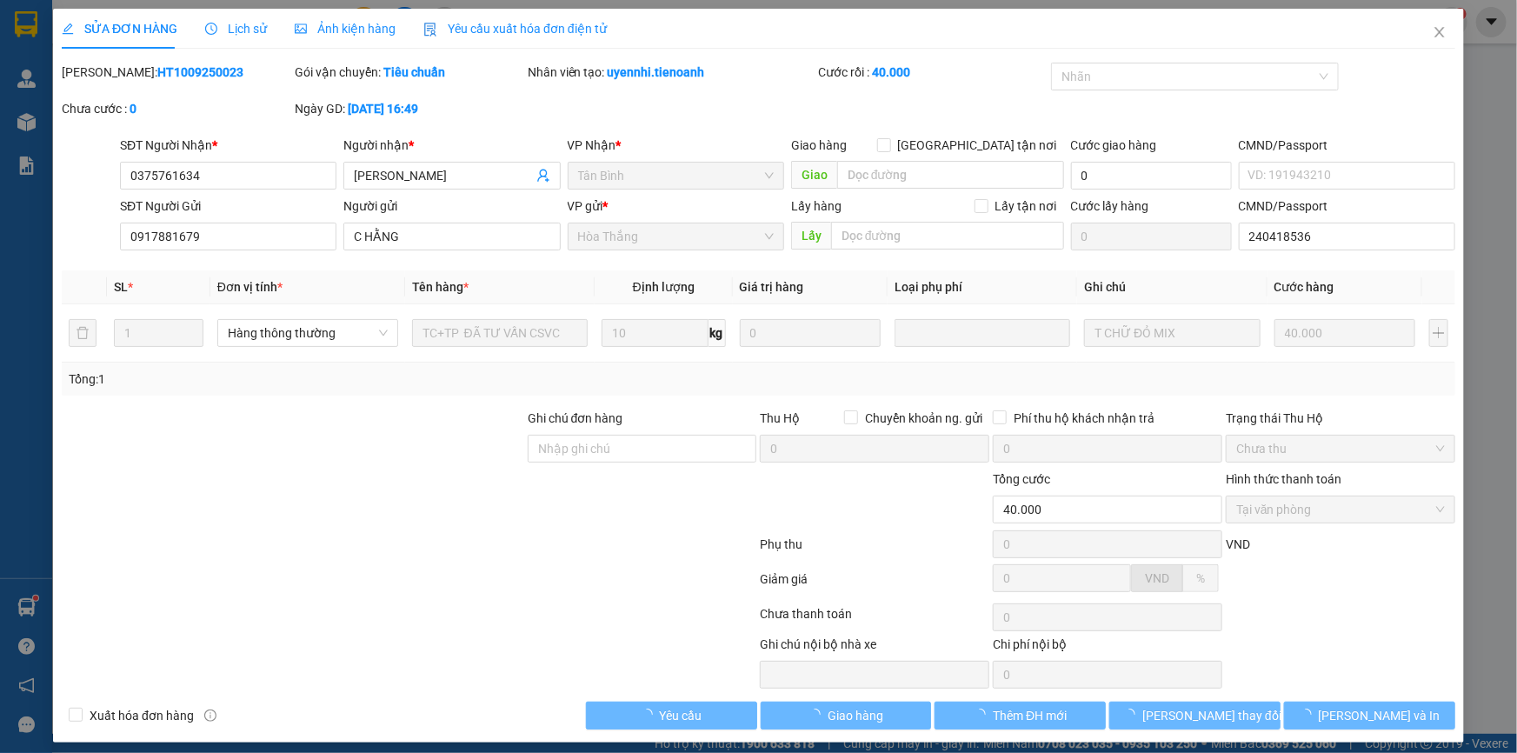
click at [495, 607] on div at bounding box center [409, 617] width 698 height 35
